Goal: Information Seeking & Learning: Understand process/instructions

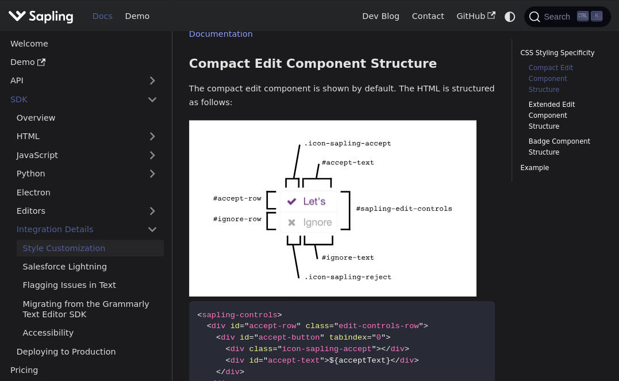
scroll to position [583, 0]
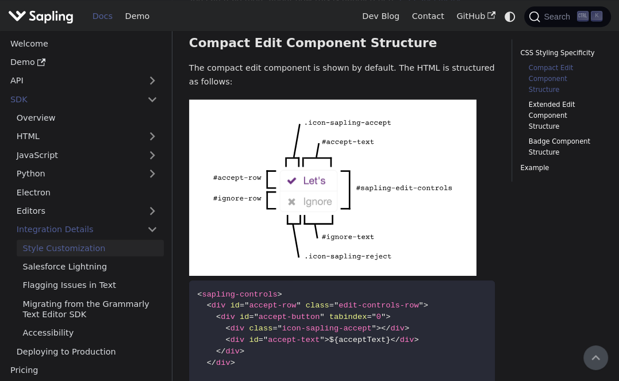
click at [105, 313] on link "Migrating from the Grammarly Text Editor SDK" at bounding box center [90, 308] width 147 height 27
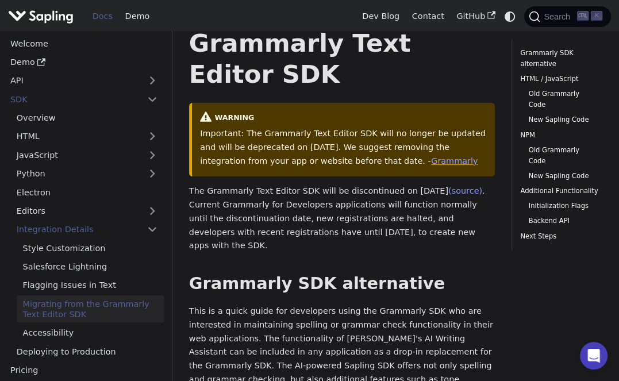
scroll to position [66, 0]
click at [100, 252] on link "Style Customization" at bounding box center [90, 248] width 147 height 17
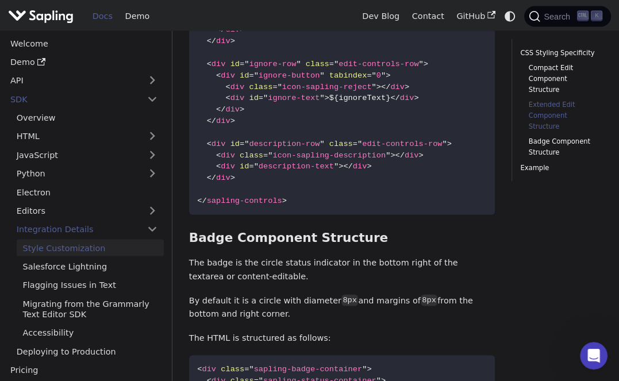
scroll to position [1560, 0]
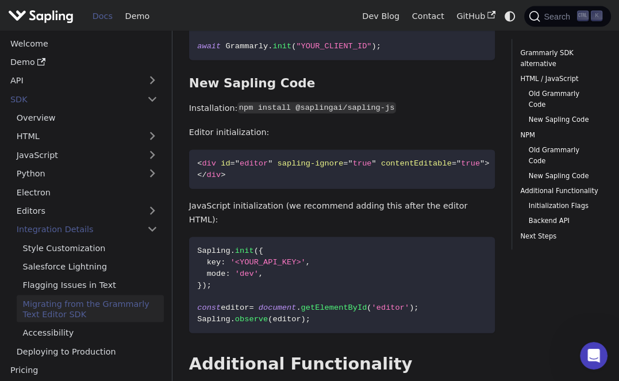
scroll to position [66, 0]
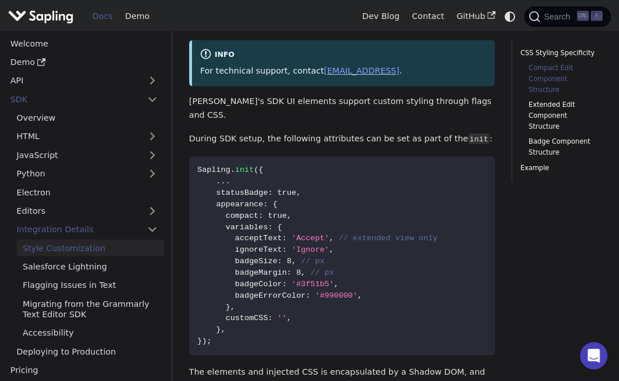
scroll to position [583, 0]
